Goal: Task Accomplishment & Management: Manage account settings

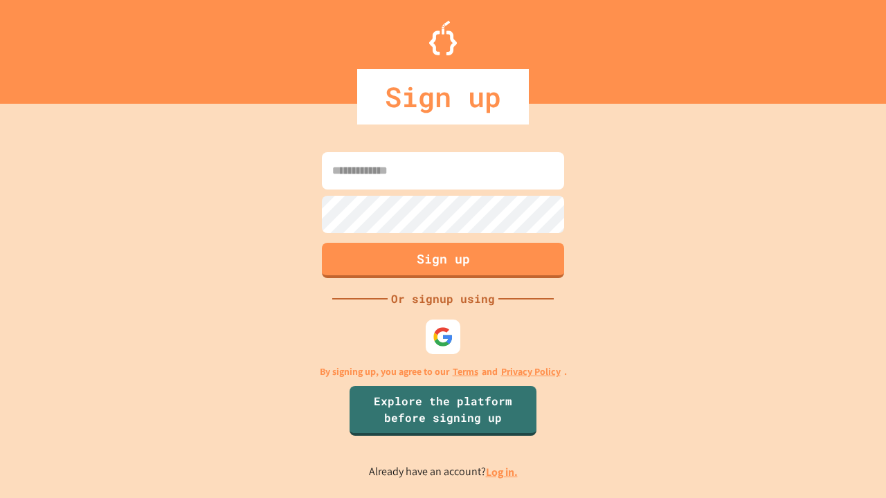
click at [502, 472] on link "Log in." at bounding box center [502, 472] width 32 height 15
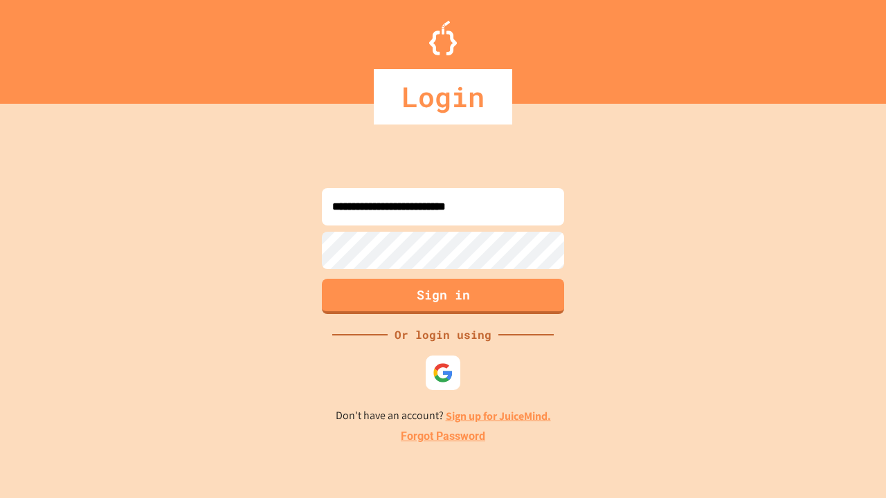
type input "**********"
